Goal: Feedback & Contribution: Submit feedback/report problem

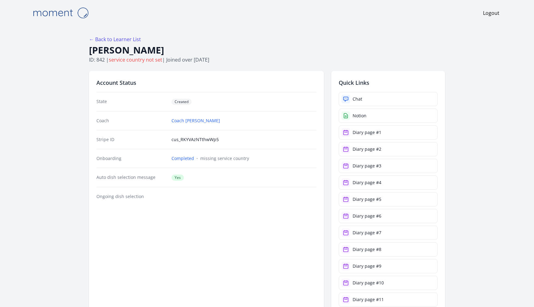
scroll to position [709, 0]
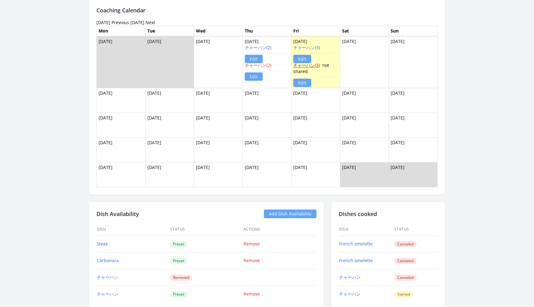
click at [315, 66] on link "チャーハン(3)" at bounding box center [306, 65] width 27 height 6
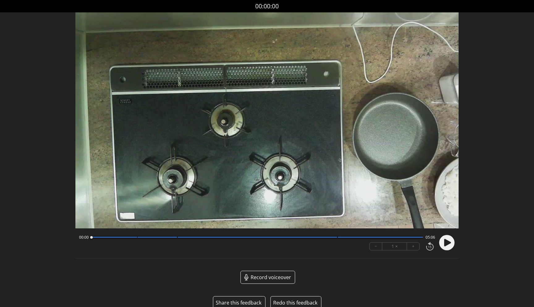
click at [239, 303] on button "Share this feedback" at bounding box center [239, 302] width 46 height 7
